Goal: Find specific page/section: Find specific page/section

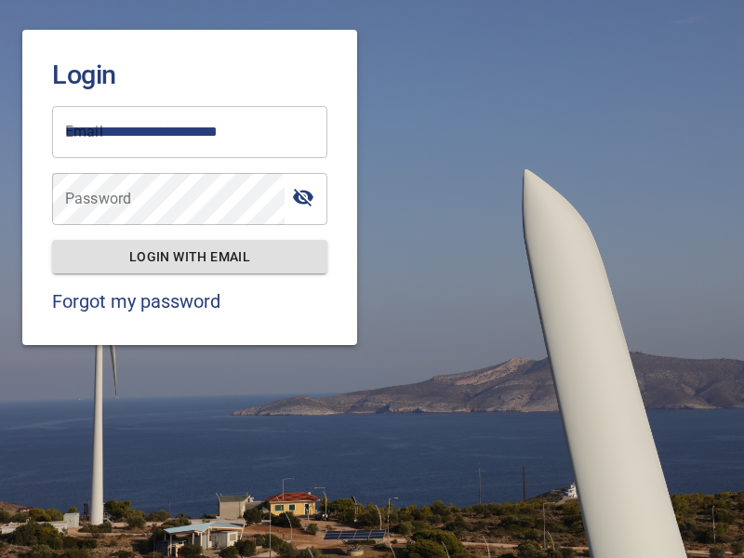
type input "**********"
click at [190, 256] on span "Login with email" at bounding box center [189, 256] width 245 height 23
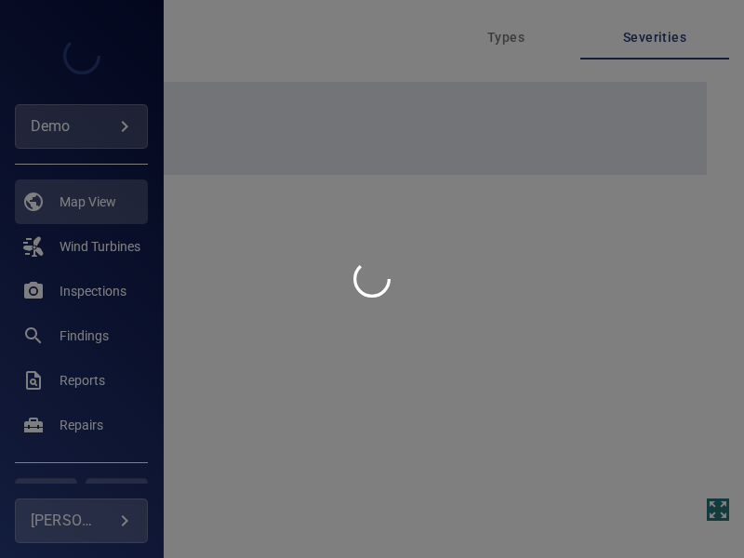
type input "****"
